Goal: Navigation & Orientation: Find specific page/section

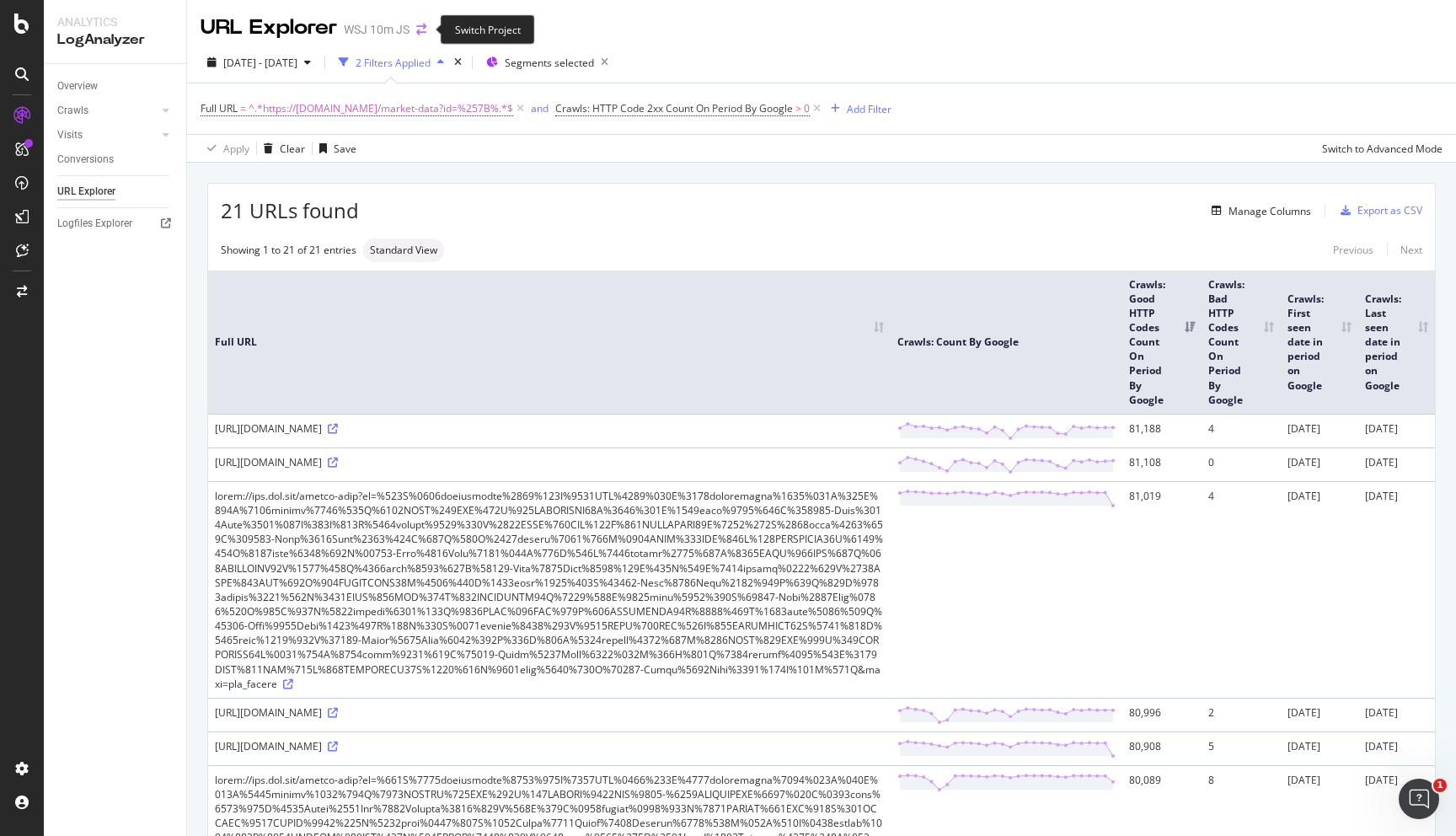
click at [416, 34] on icon "arrow-right-arrow-left" at bounding box center [421, 30] width 10 height 12
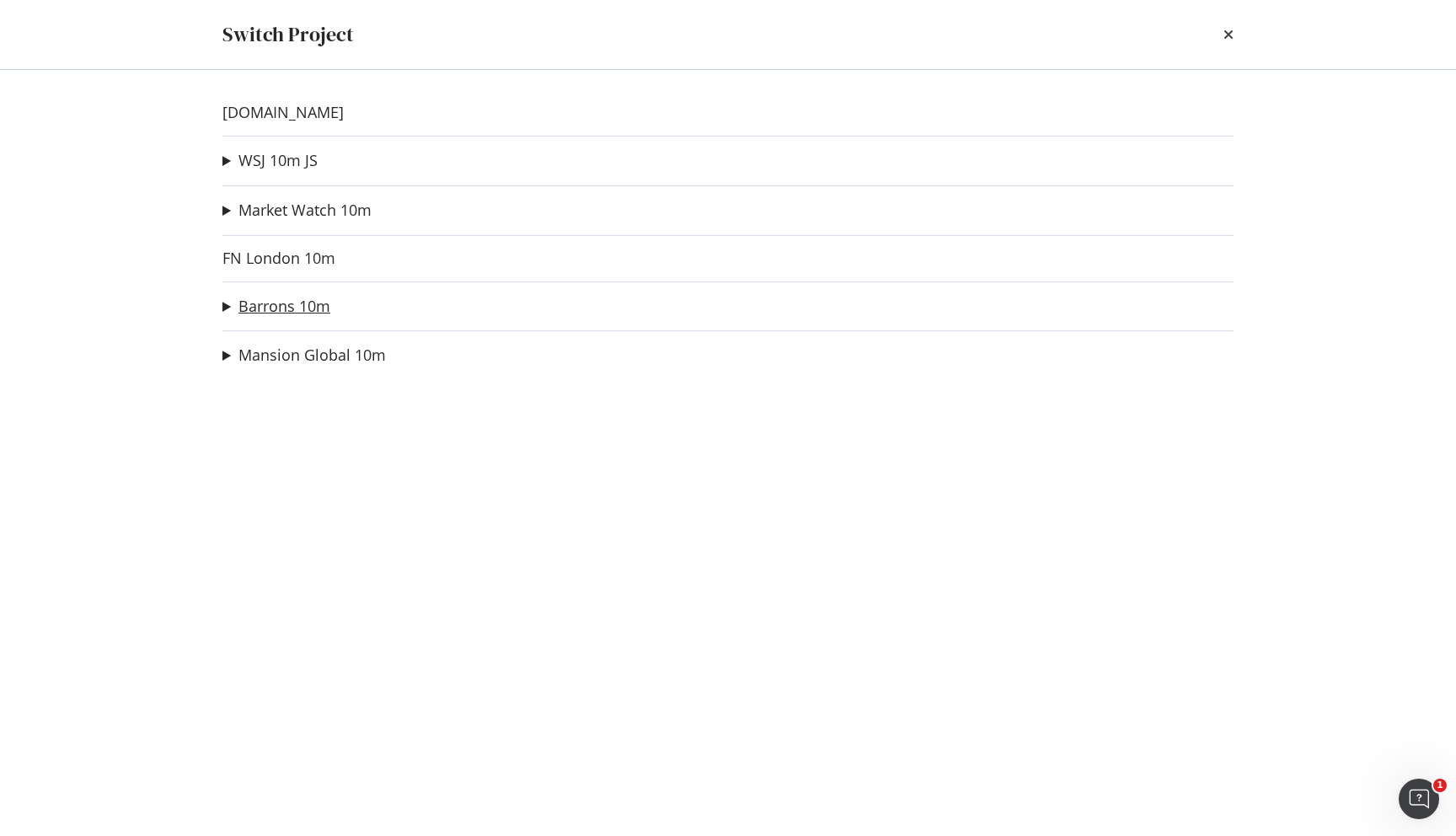
click at [291, 305] on link "Barrons 10m" at bounding box center [284, 306] width 92 height 18
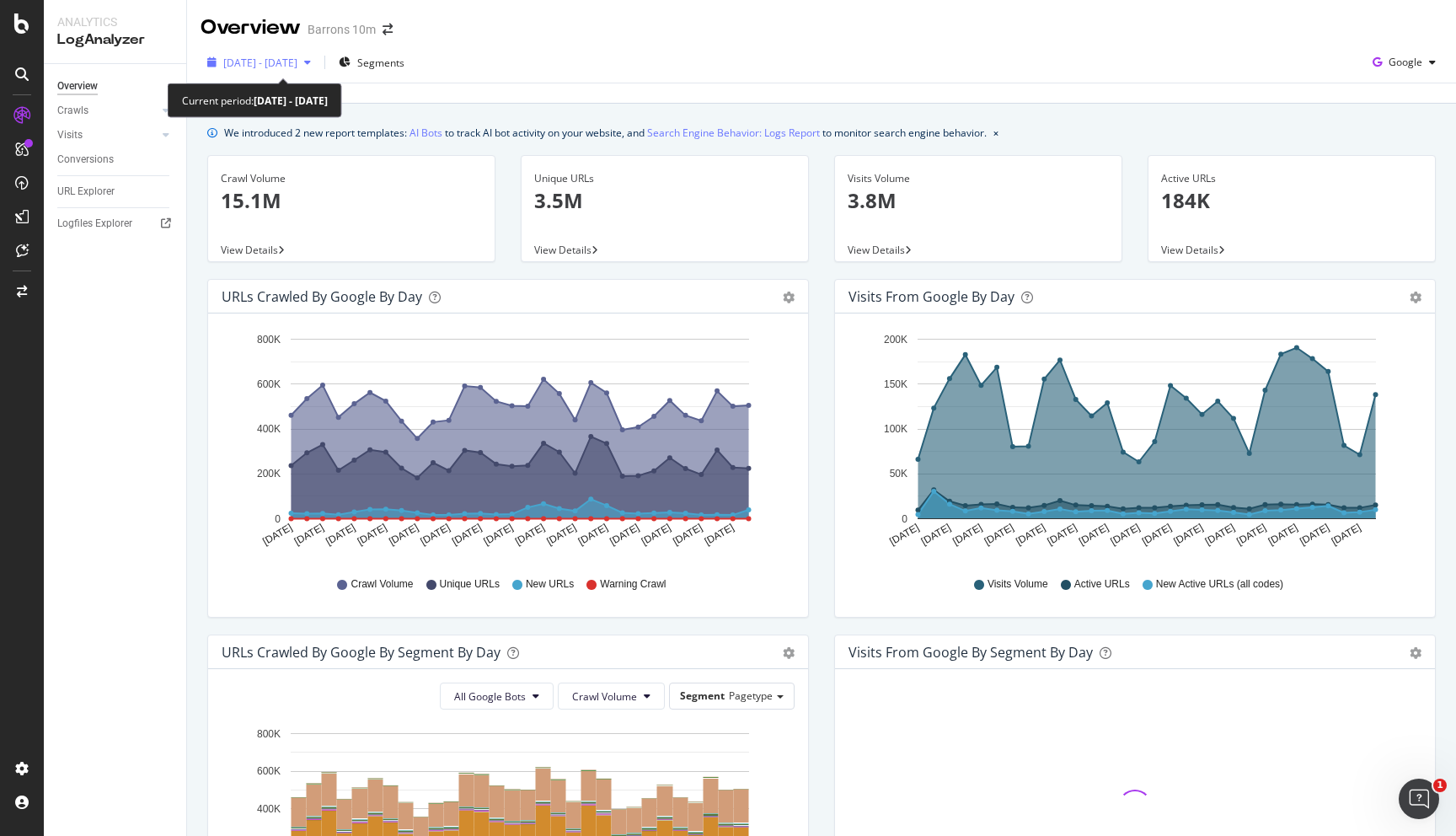
click at [317, 54] on div "[DATE] - [DATE]" at bounding box center [259, 62] width 117 height 26
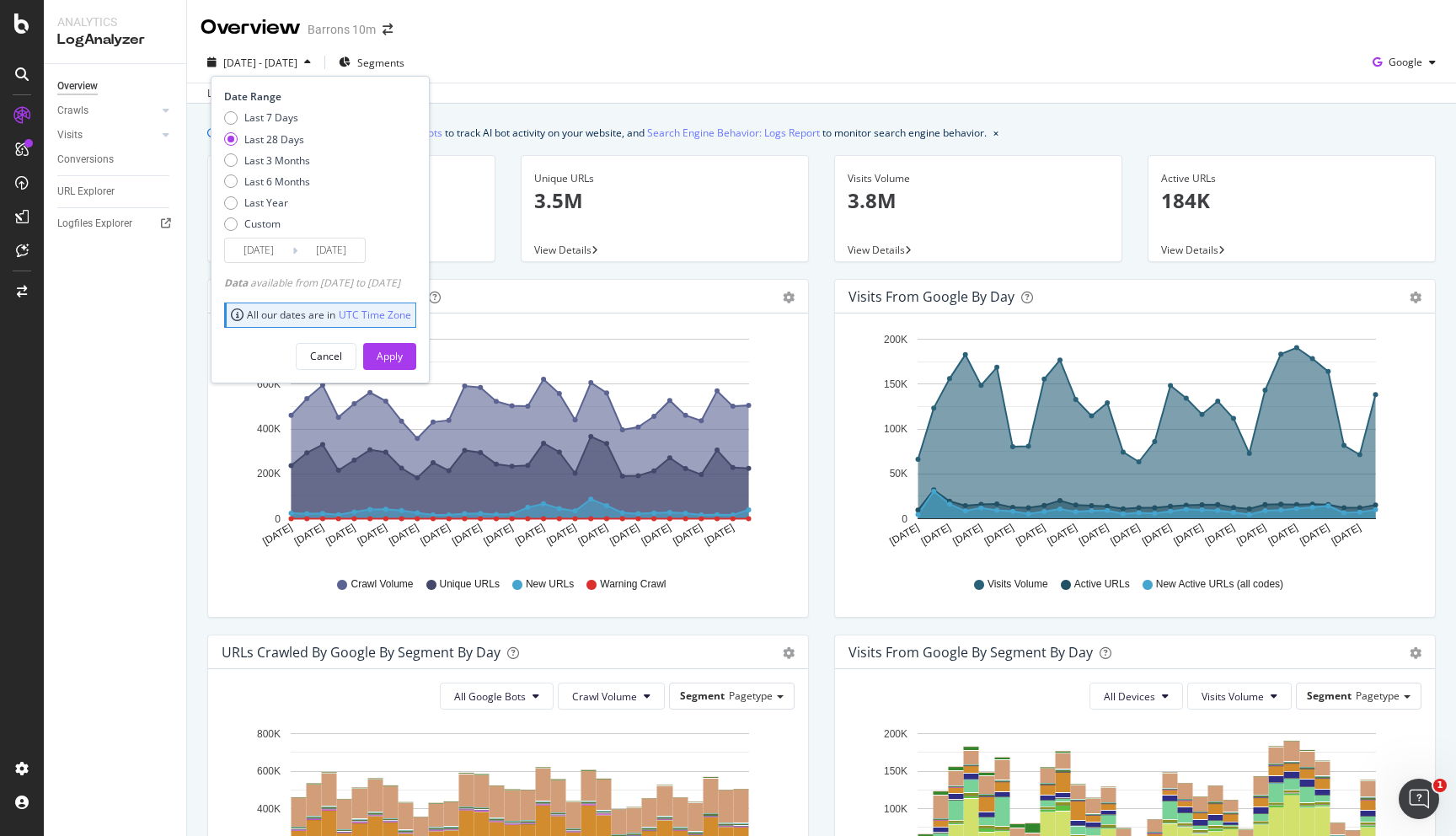
click at [345, 20] on div "Overview Barrons 10m" at bounding box center [304, 28] width 209 height 29
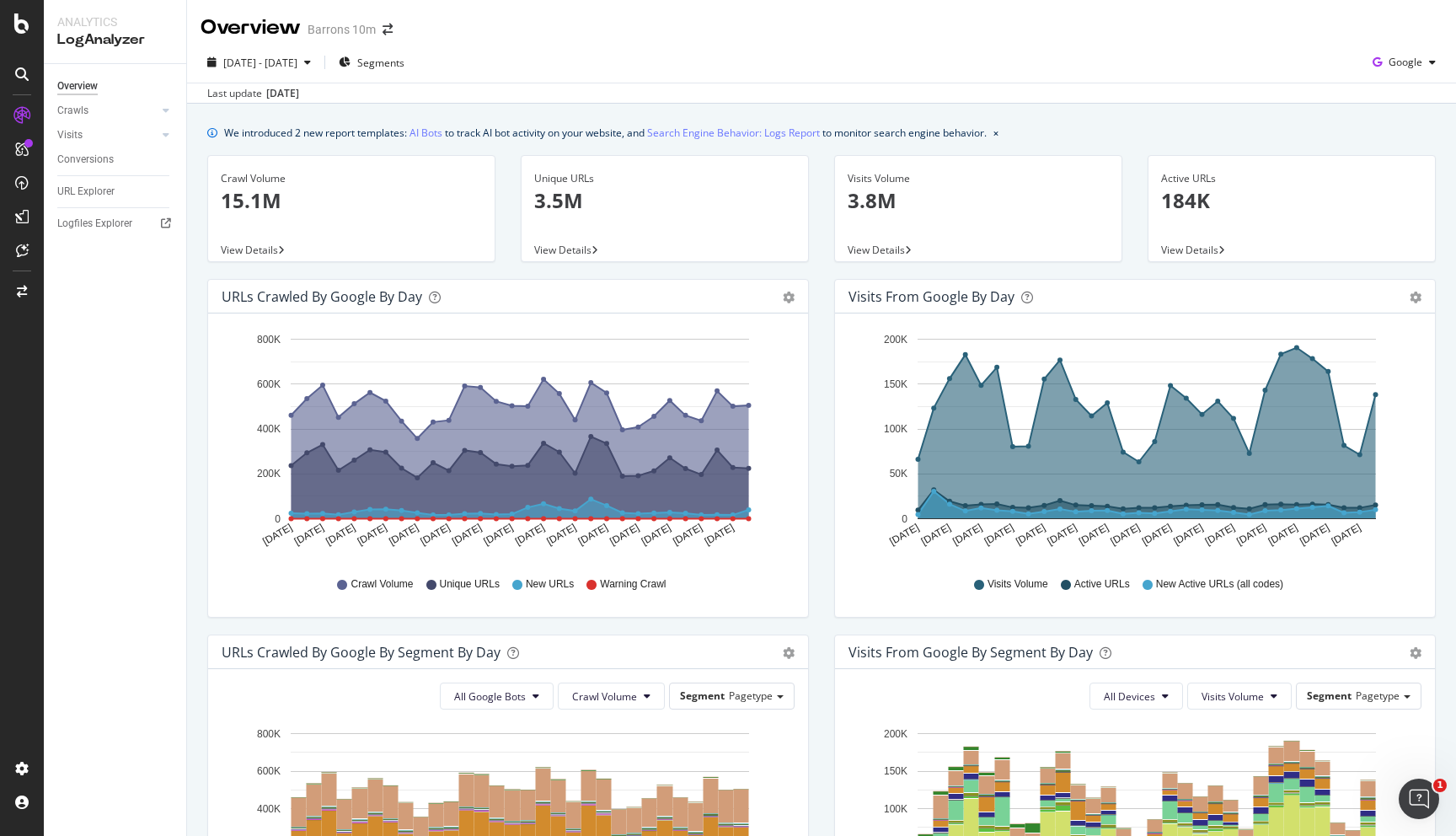
click at [376, 25] on span at bounding box center [387, 30] width 24 height 12
click at [298, 61] on span "[DATE] - [DATE]" at bounding box center [260, 62] width 74 height 14
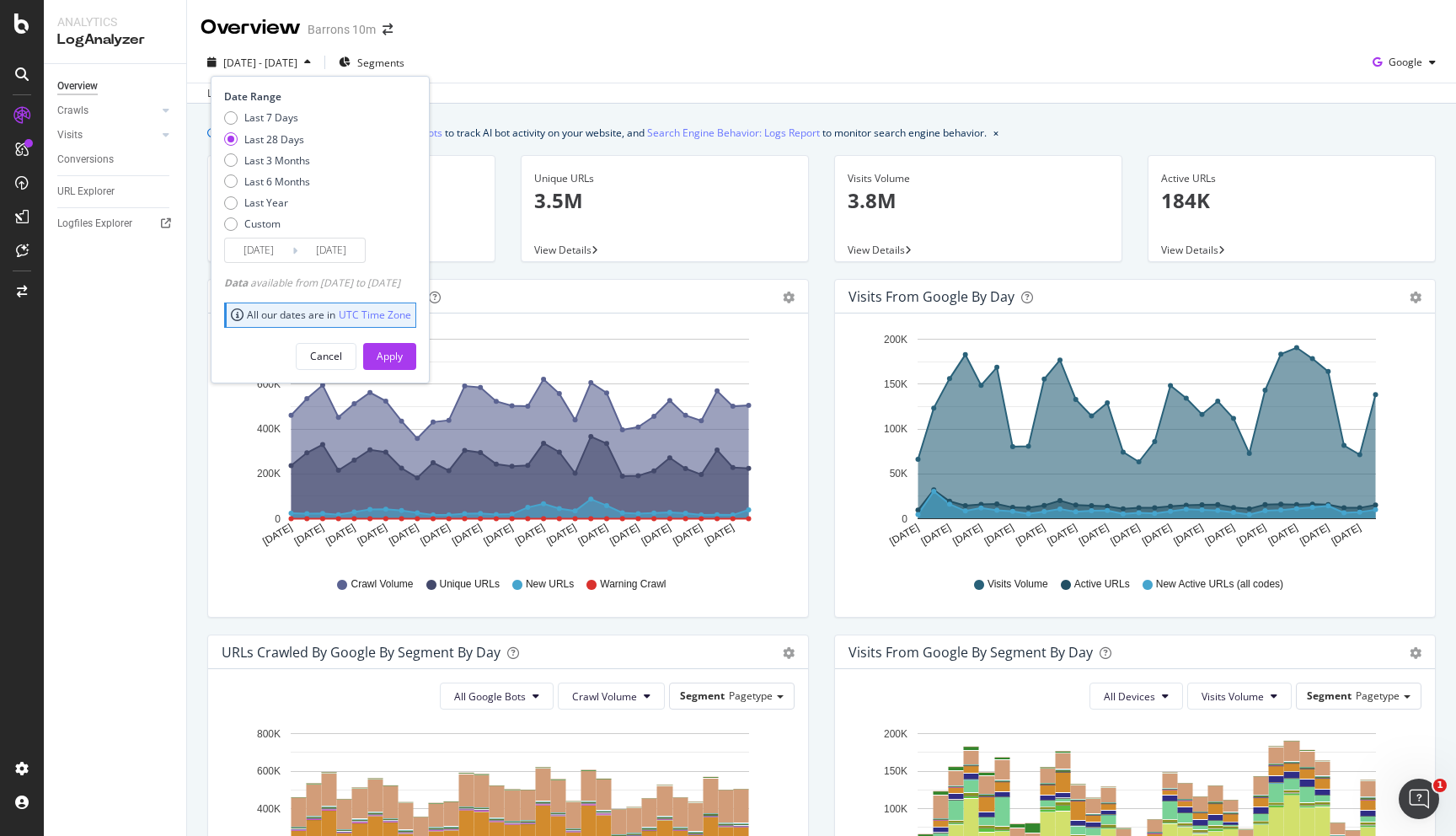
click at [567, 101] on div "Last update [DATE]" at bounding box center [821, 93] width 1269 height 20
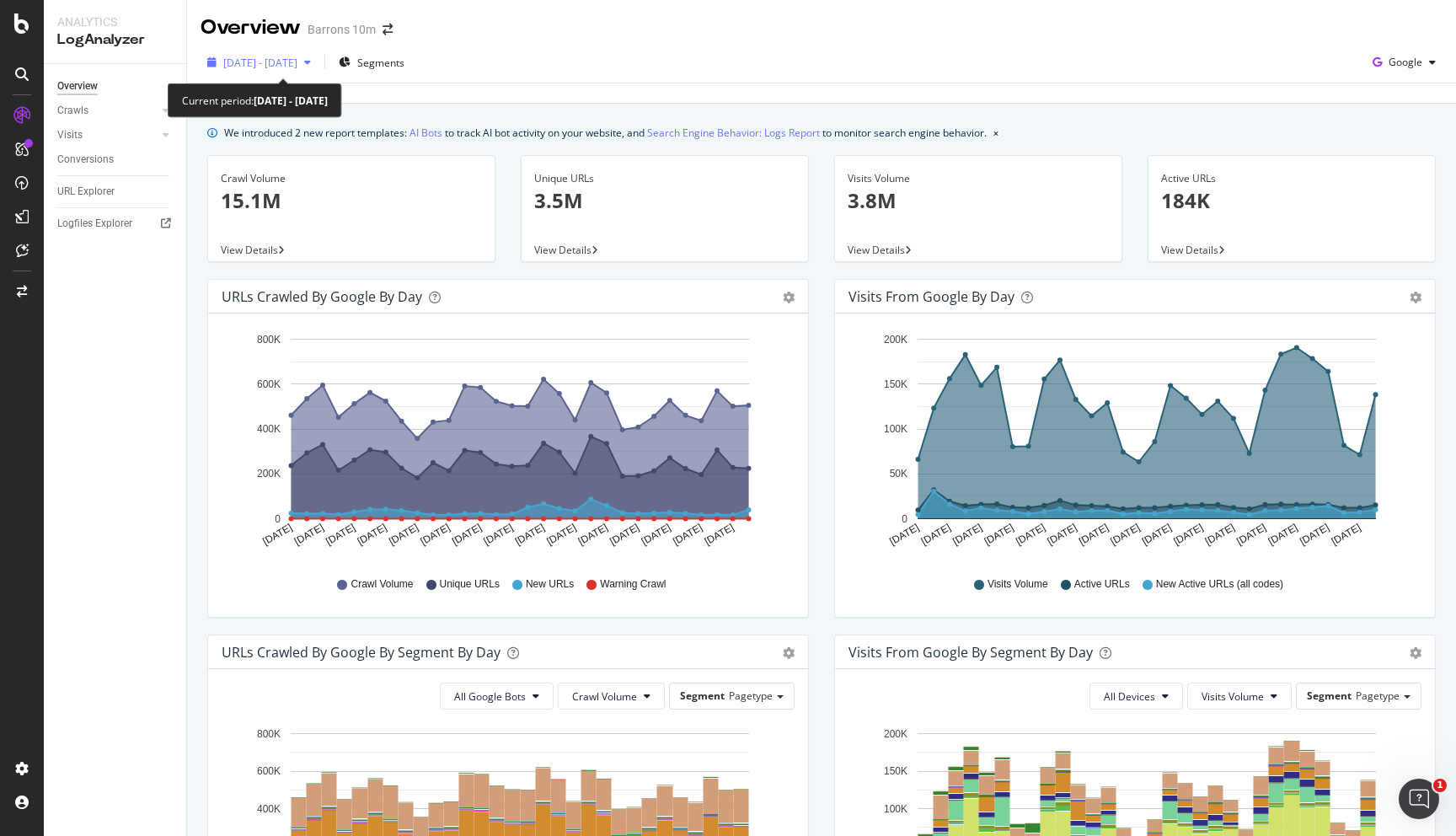
click at [298, 69] on div "[DATE] - [DATE]" at bounding box center [260, 62] width 74 height 14
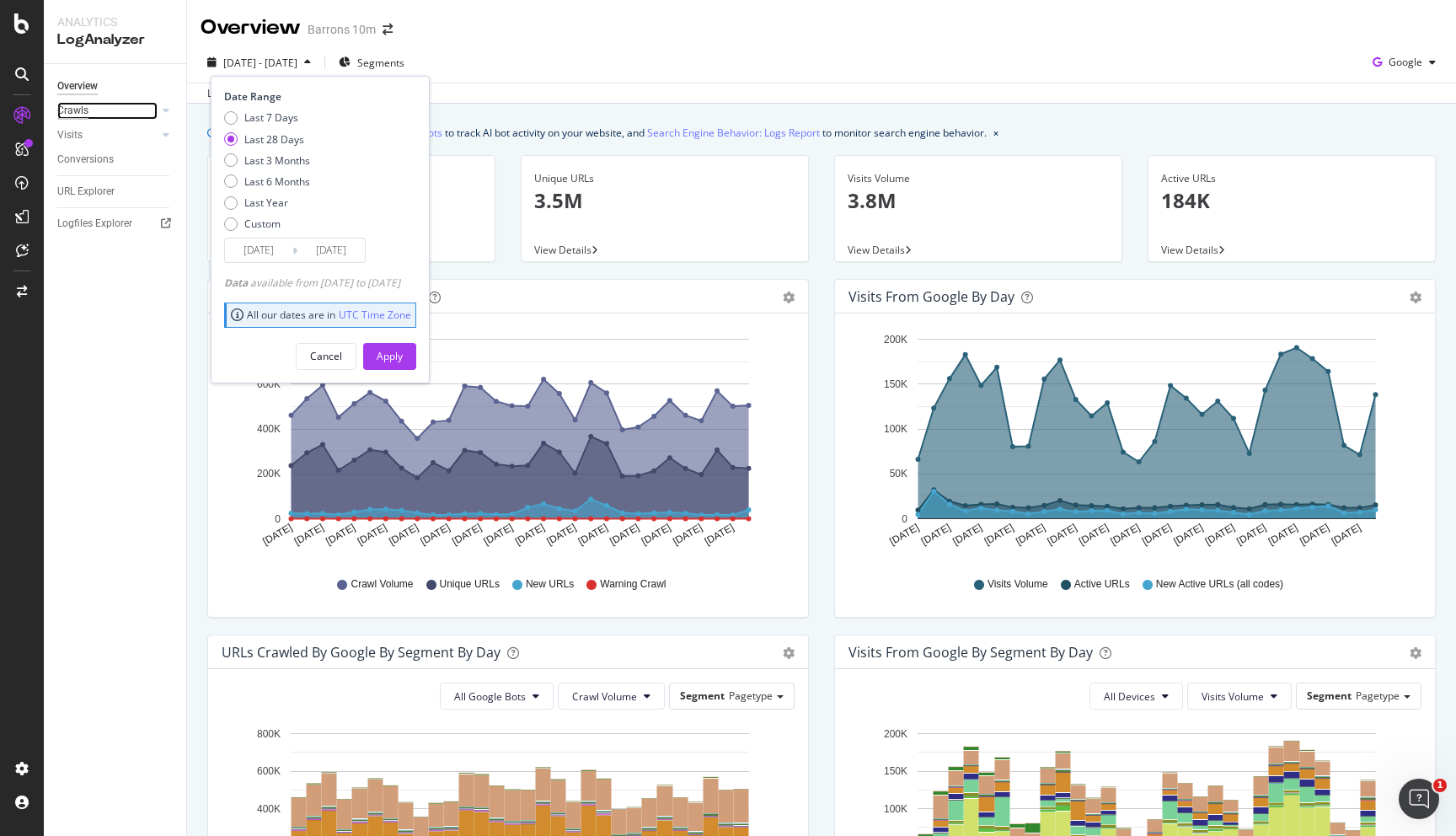
click at [86, 103] on div "Crawls" at bounding box center [73, 111] width 32 height 18
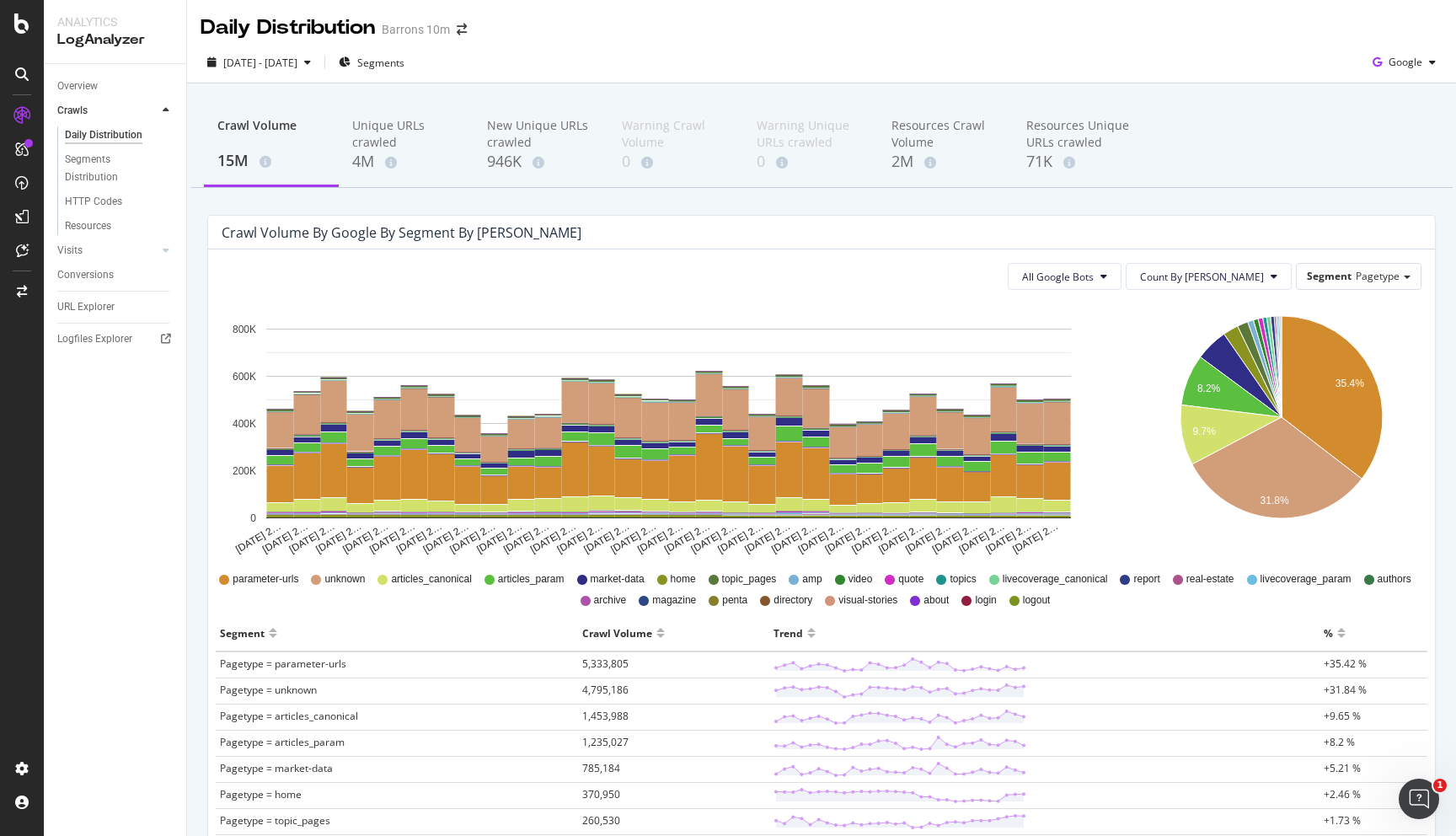
click at [437, 35] on div "Barrons 10m" at bounding box center [415, 29] width 68 height 17
click at [454, 35] on span at bounding box center [462, 30] width 24 height 12
click at [462, 24] on icon "arrow-right-arrow-left" at bounding box center [462, 30] width 10 height 12
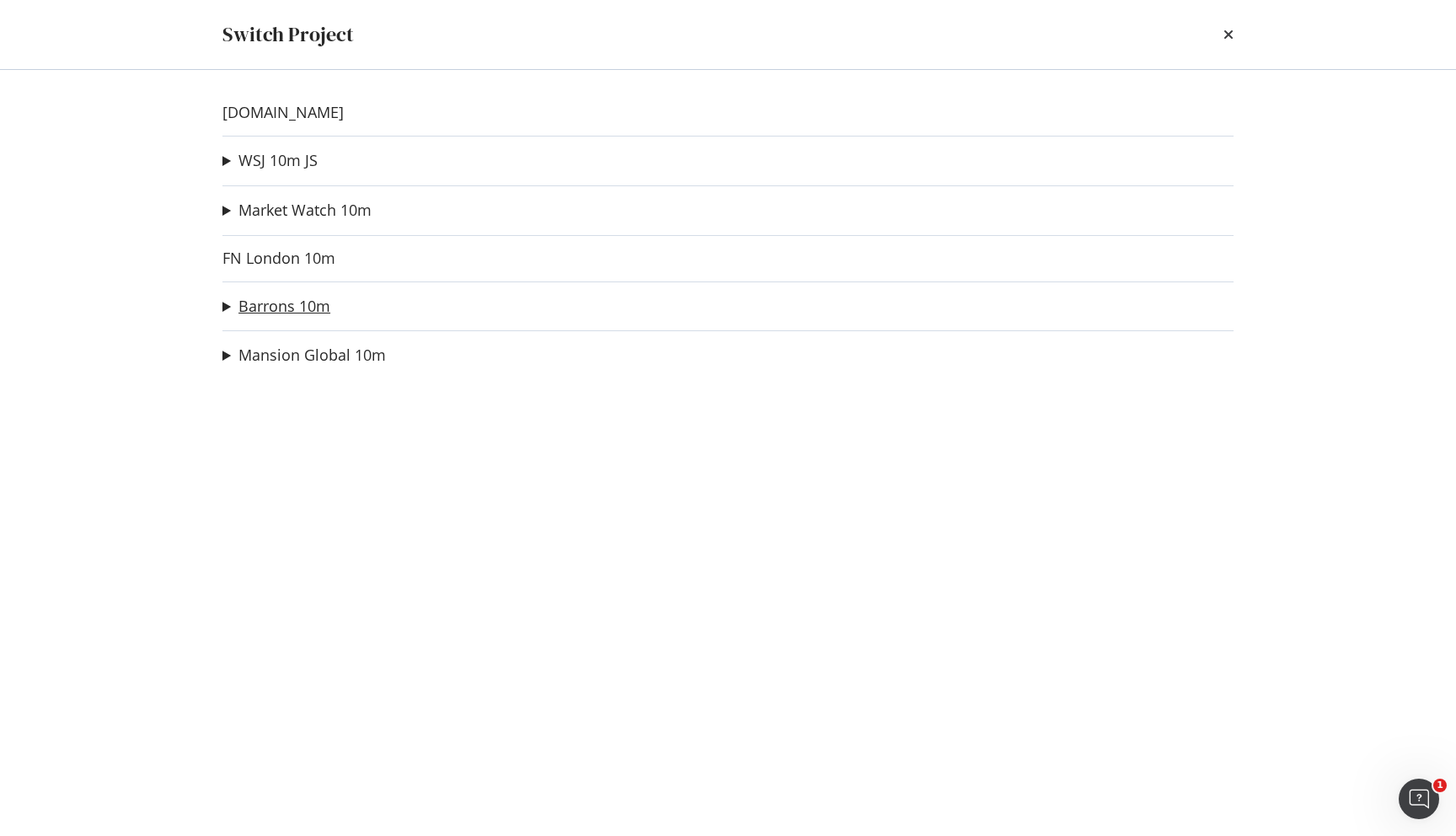
click at [259, 303] on link "Barrons 10m" at bounding box center [284, 306] width 92 height 18
